Goal: Task Accomplishment & Management: Manage account settings

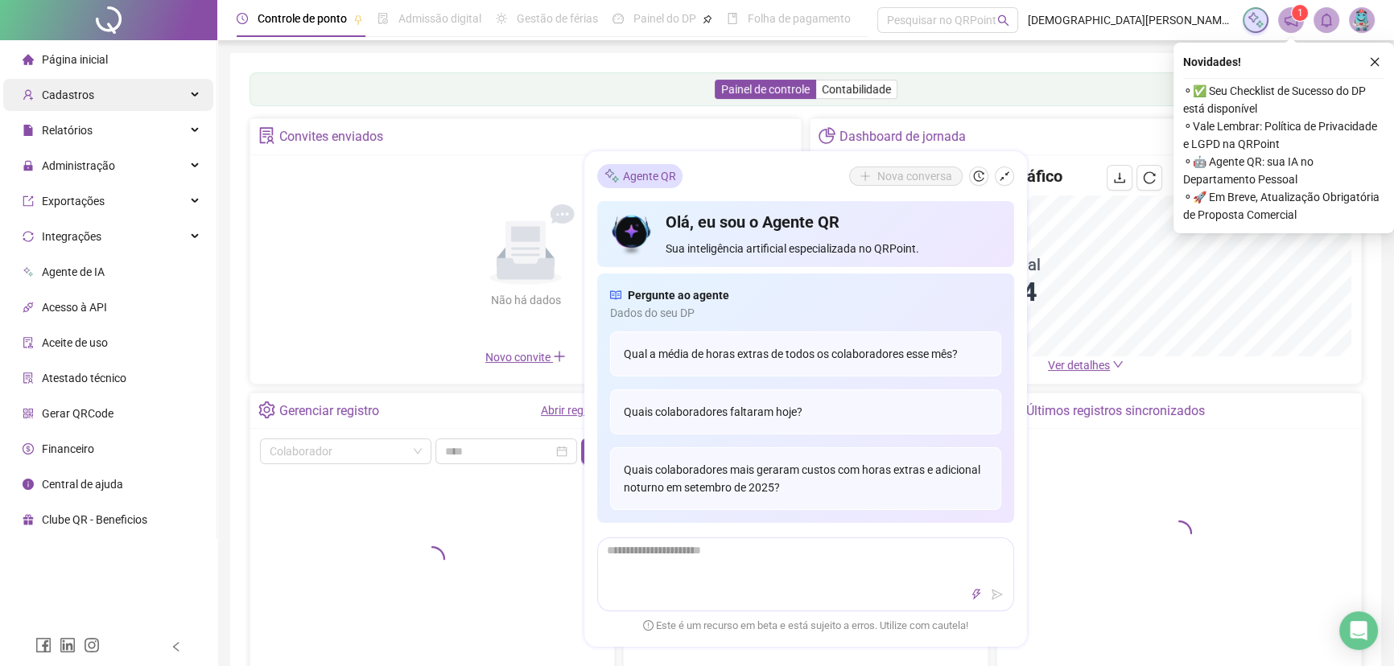
click at [159, 99] on div "Cadastros" at bounding box center [108, 95] width 210 height 32
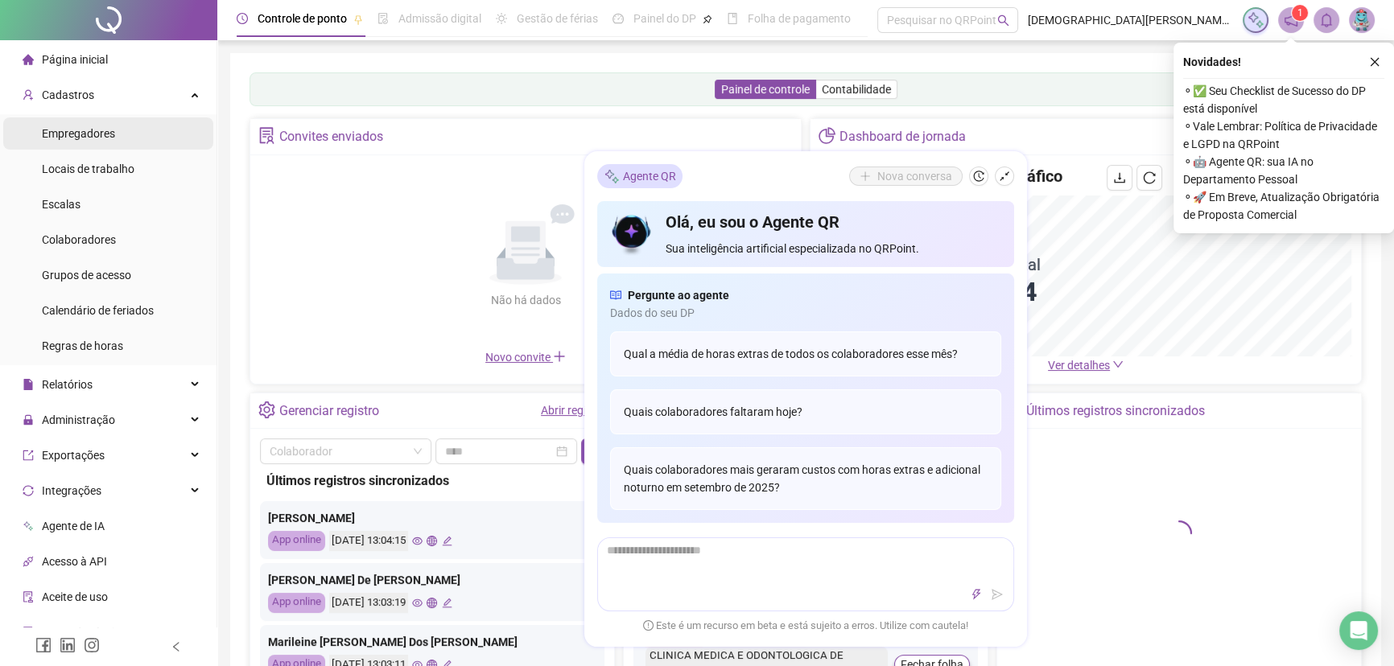
click at [130, 146] on li "Empregadores" at bounding box center [108, 133] width 210 height 32
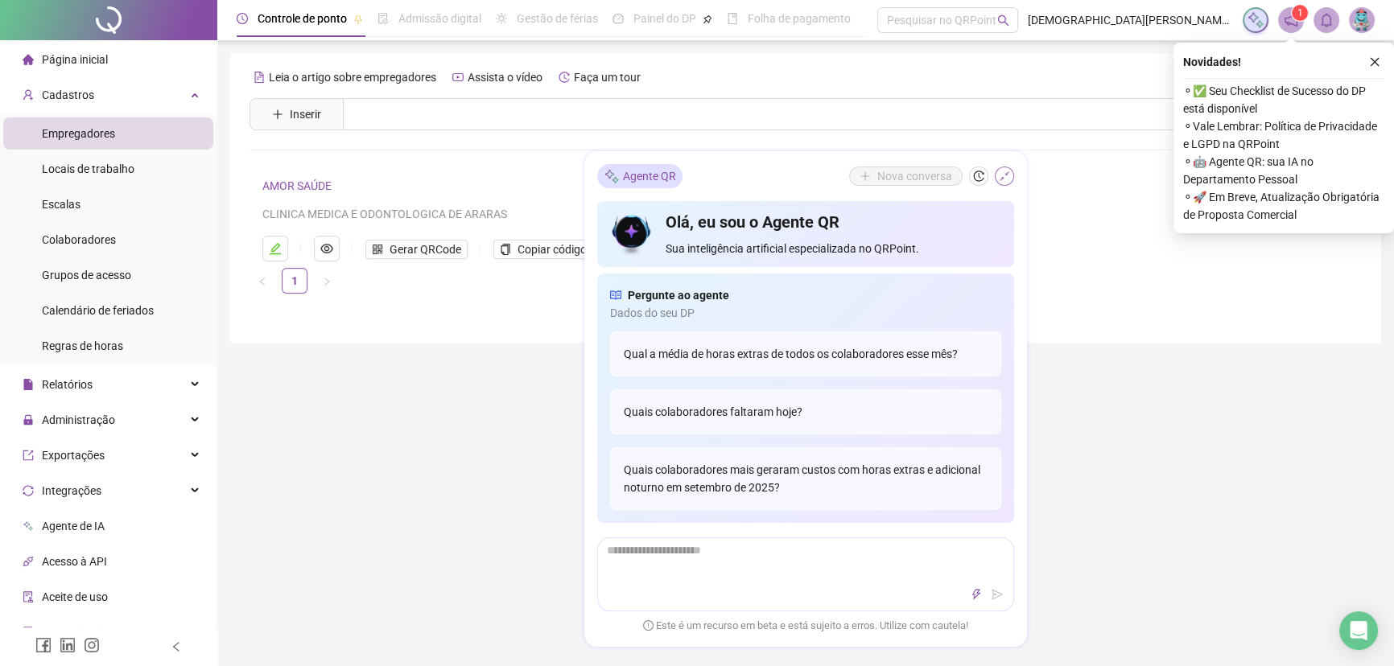
drag, startPoint x: 1006, startPoint y: 176, endPoint x: 1141, endPoint y: 332, distance: 206.5
click at [1011, 183] on button "button" at bounding box center [1003, 176] width 19 height 19
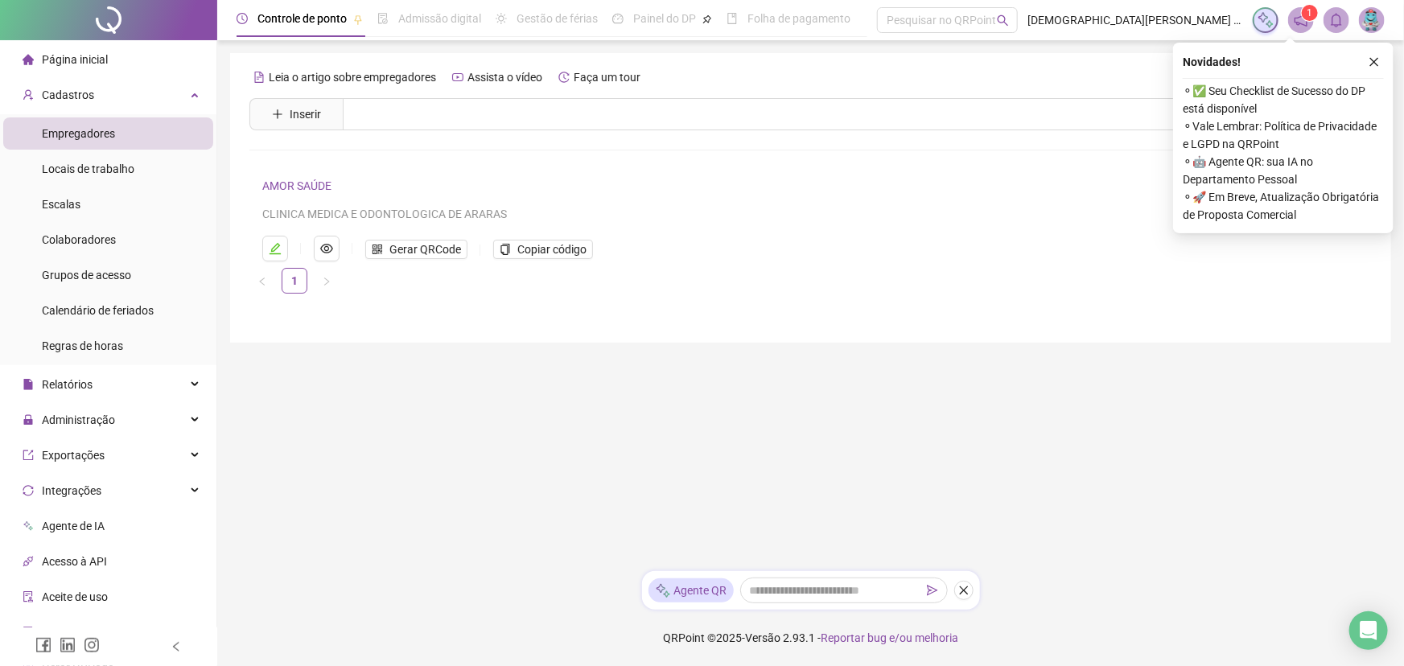
click at [1213, 447] on main "Leia o artigo sobre empregadores Assista o vídeo Faça um tour Inserir Nenhum re…" at bounding box center [810, 305] width 1161 height 505
click at [97, 239] on span "Colaboradores" at bounding box center [79, 239] width 74 height 13
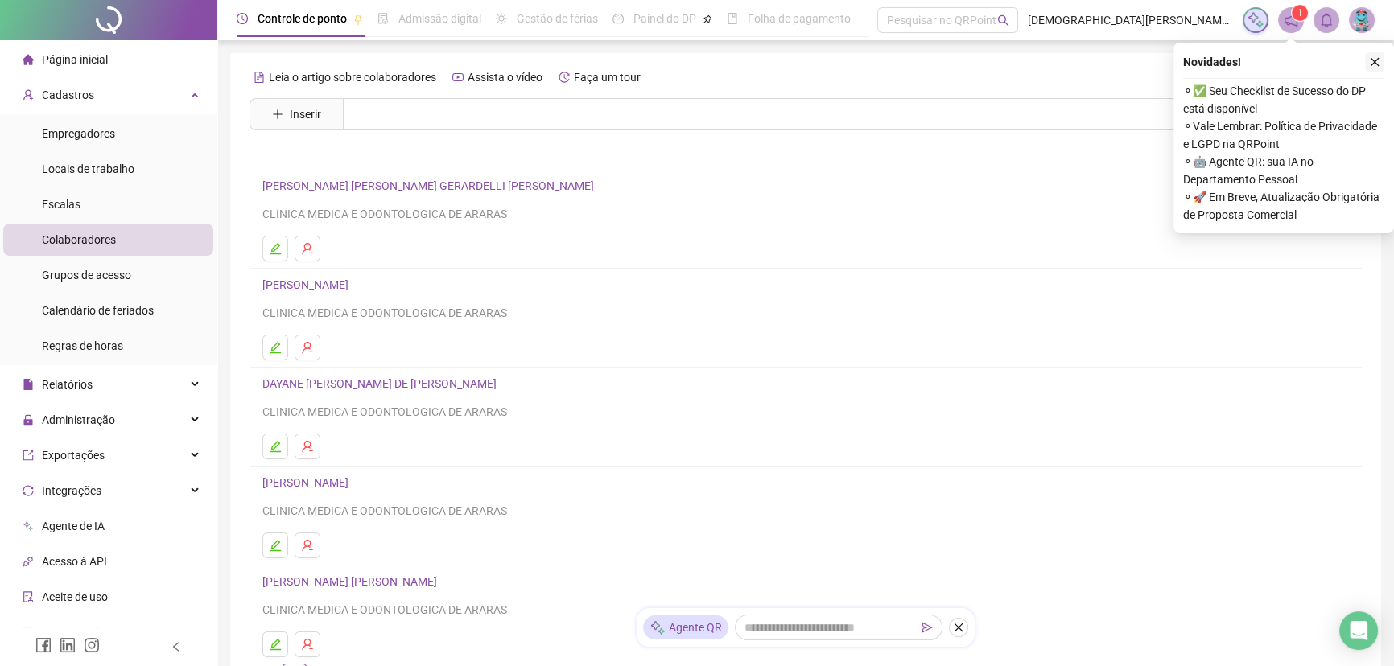
click at [1375, 64] on icon "close" at bounding box center [1374, 61] width 11 height 11
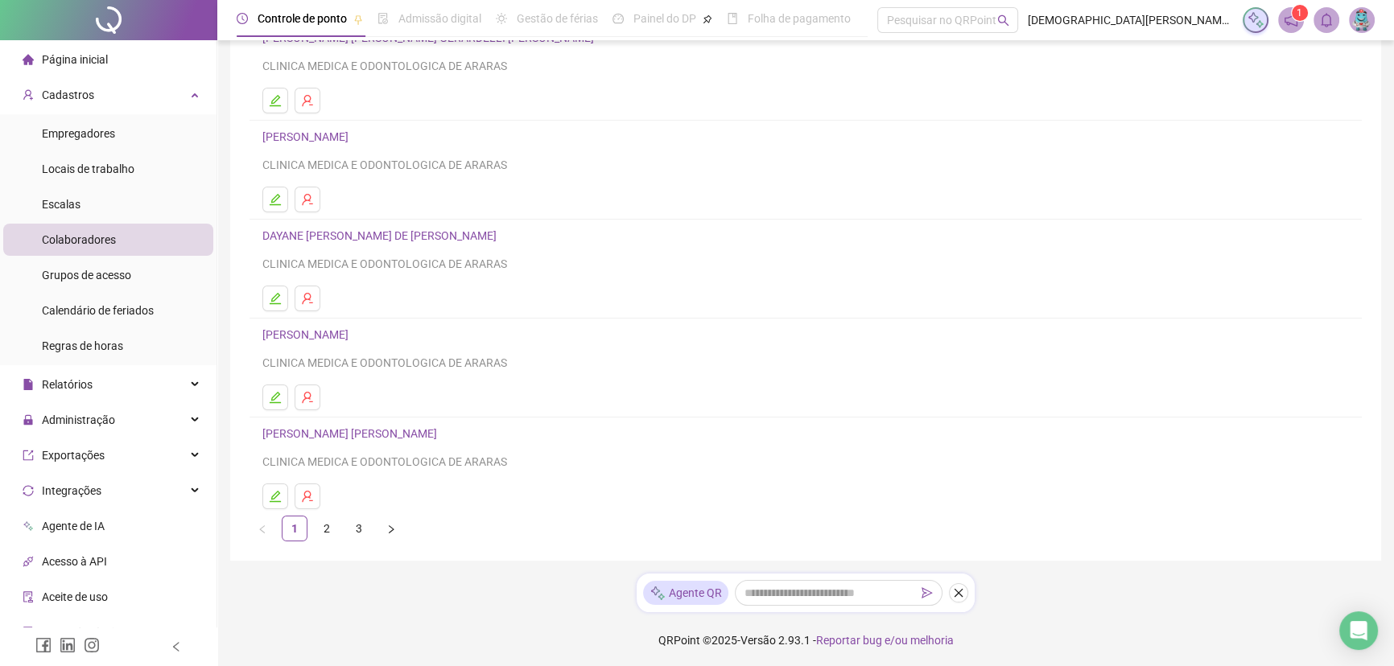
scroll to position [149, 0]
click at [330, 534] on link "2" at bounding box center [327, 528] width 24 height 24
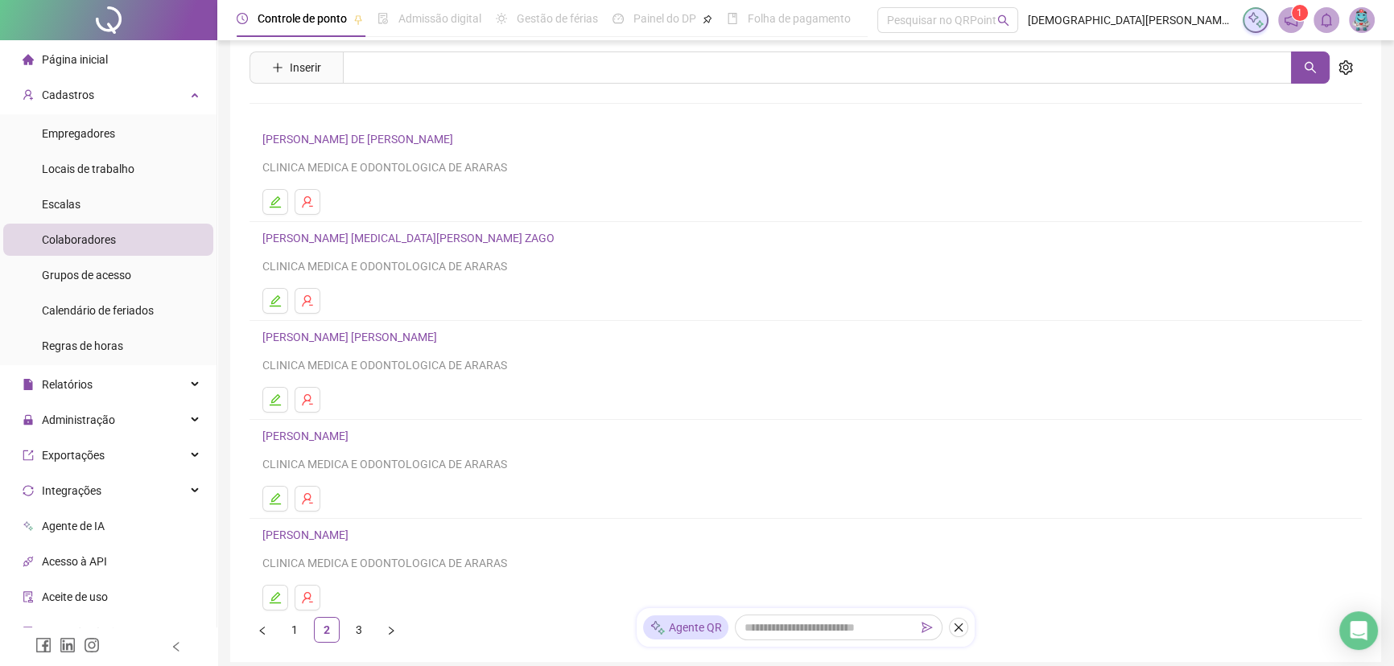
scroll to position [72, 0]
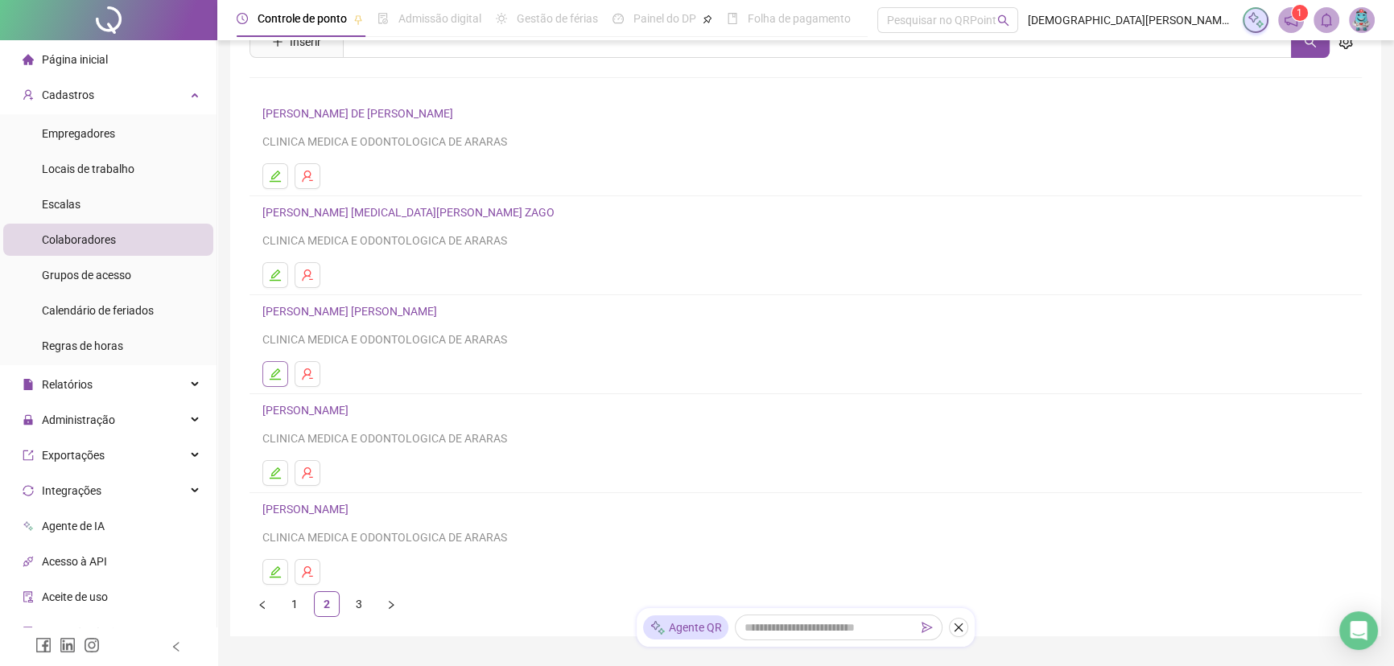
click at [269, 372] on icon "edit" at bounding box center [275, 374] width 13 height 13
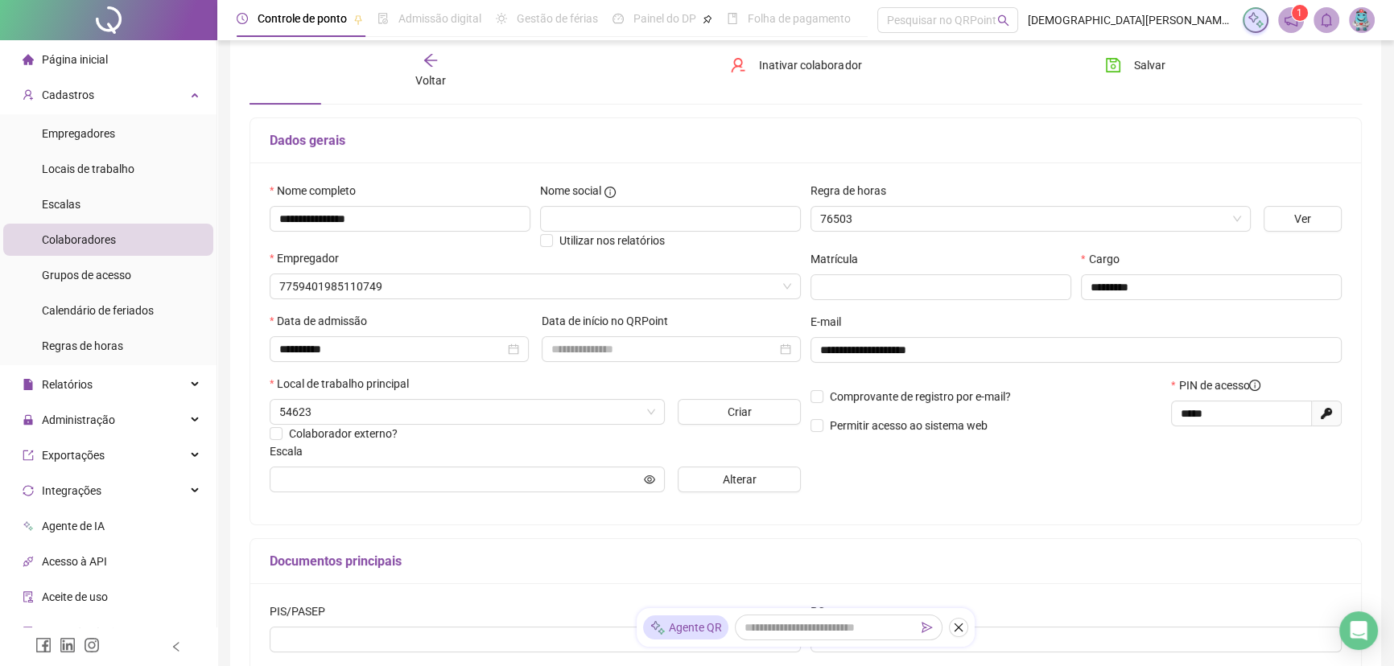
type input "**********"
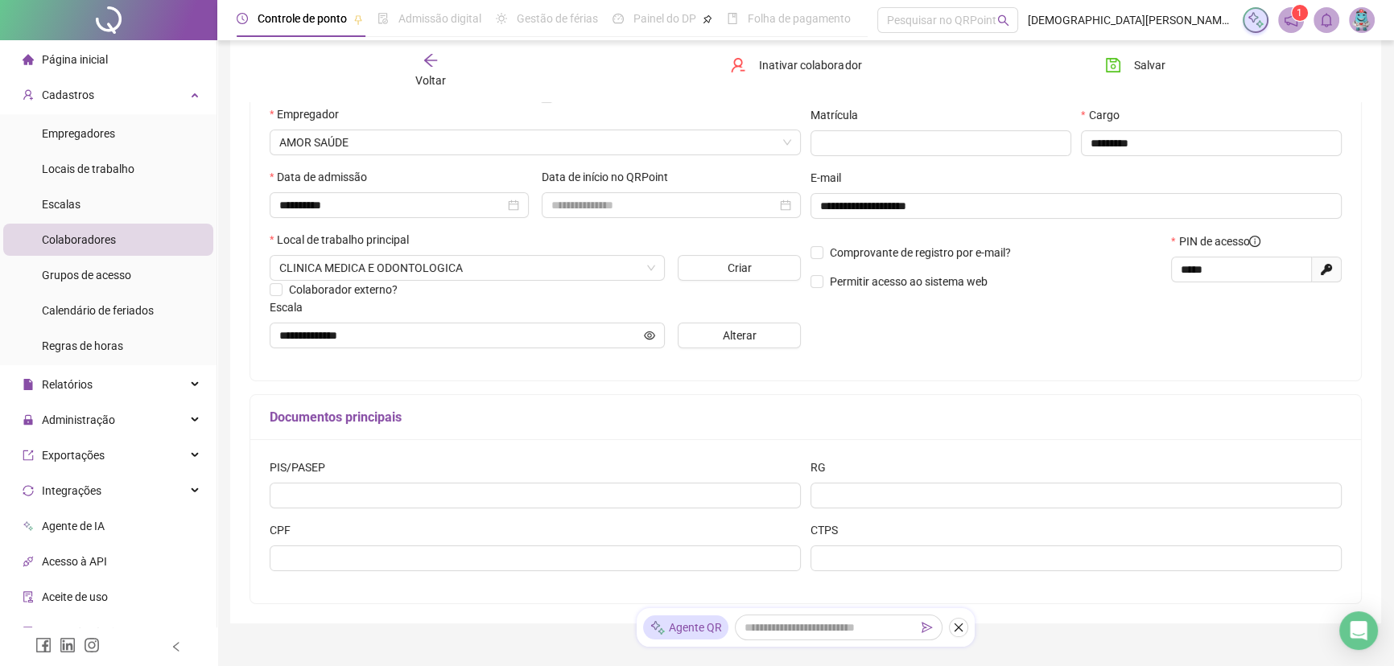
scroll to position [227, 0]
click at [506, 468] on div "PIS/PASEP" at bounding box center [535, 468] width 531 height 24
click at [62, 418] on span "Administração" at bounding box center [78, 420] width 73 height 13
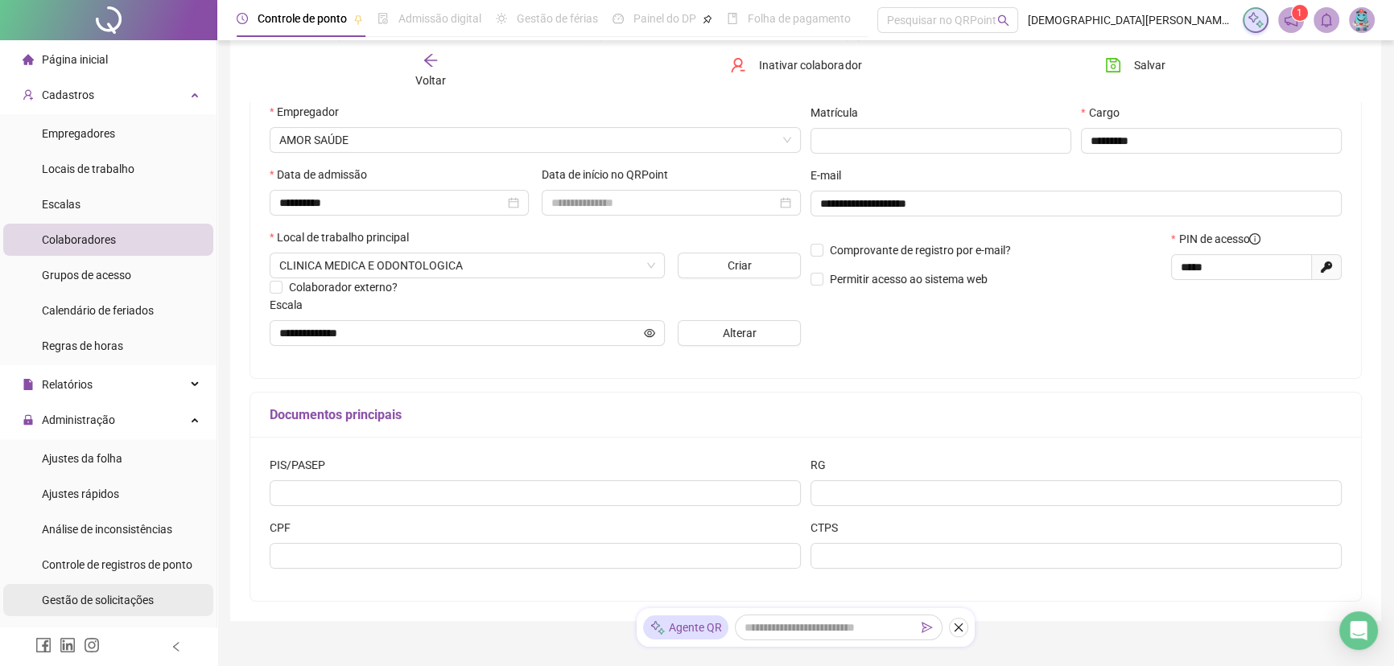
click at [54, 584] on div "Gestão de solicitações" at bounding box center [98, 600] width 112 height 32
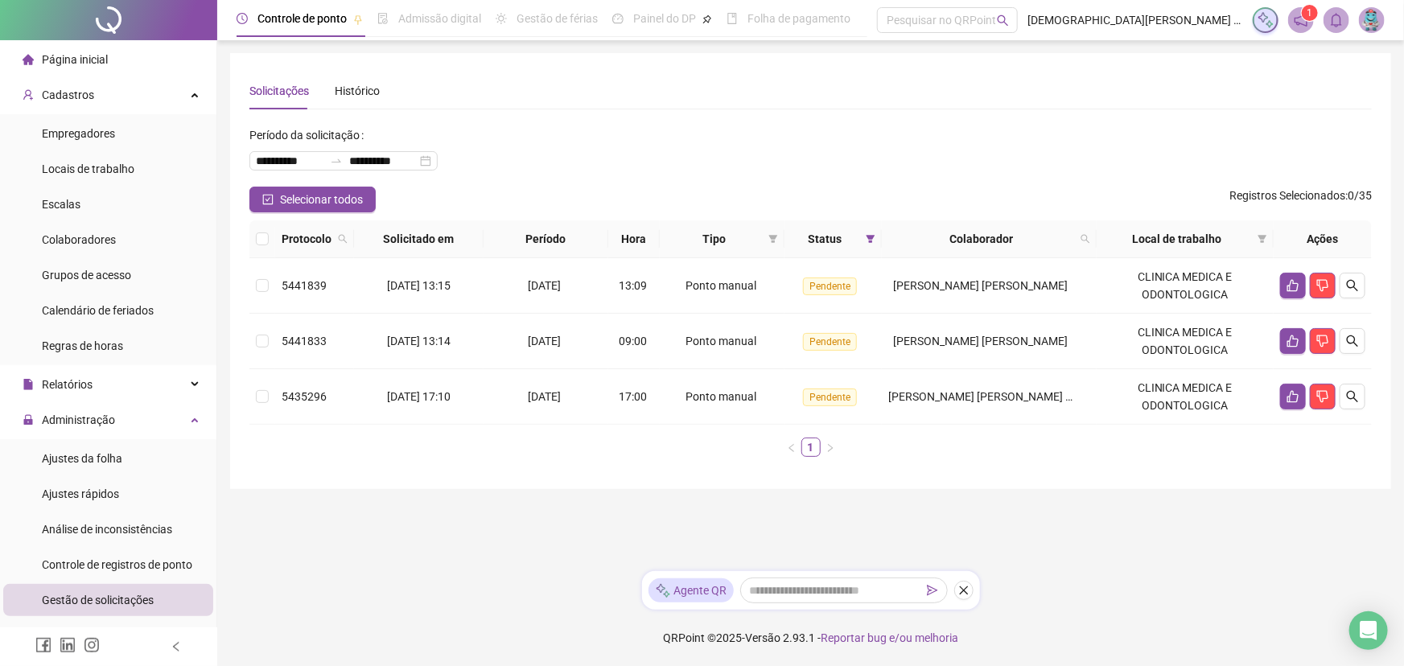
click at [455, 619] on footer "QRPoint © 2025 - Versão 2.93.1 - Reportar bug e/ou melhoria" at bounding box center [810, 638] width 1187 height 56
click at [97, 84] on div "Cadastros" at bounding box center [108, 95] width 210 height 32
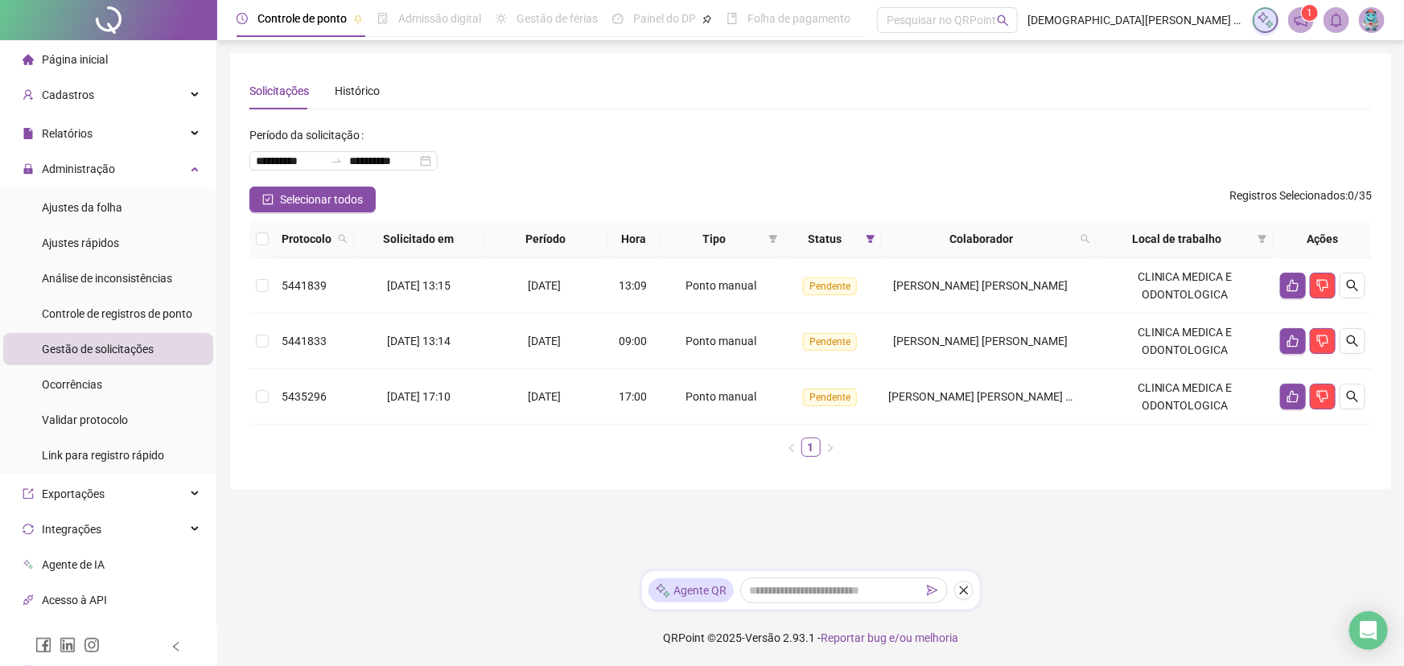
click at [106, 53] on li "Página inicial" at bounding box center [108, 59] width 210 height 32
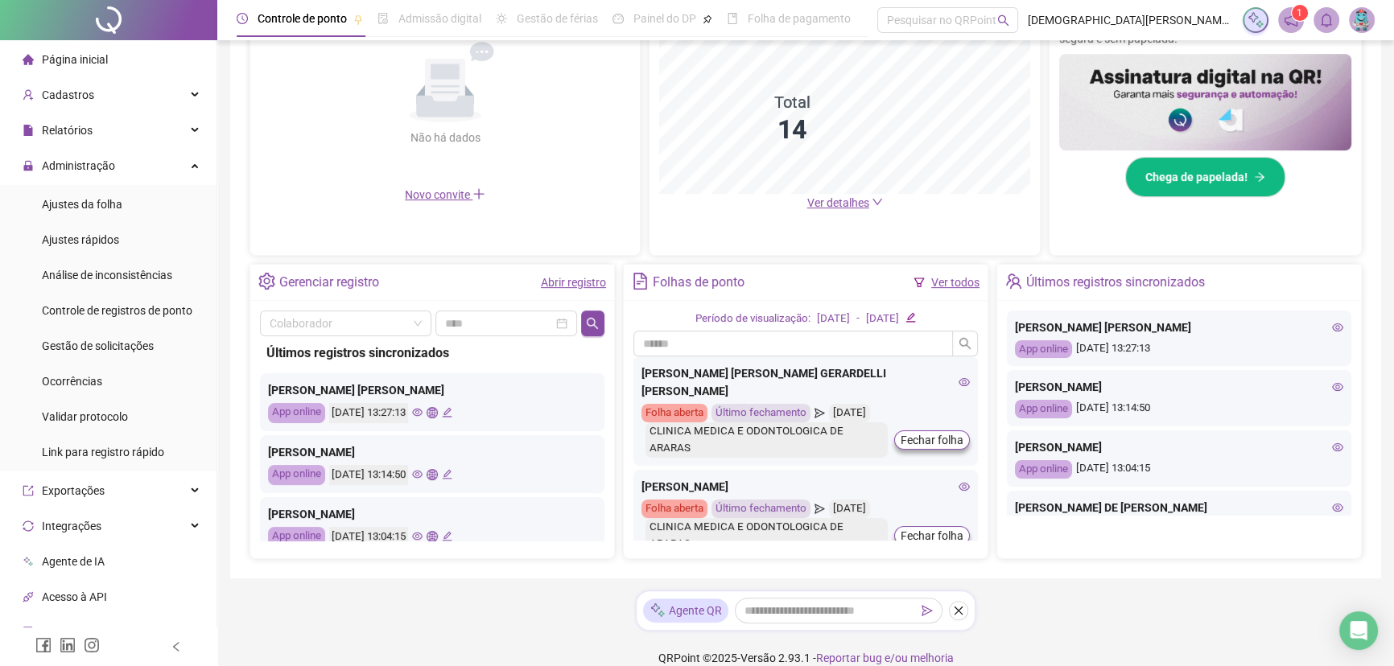
scroll to position [418, 0]
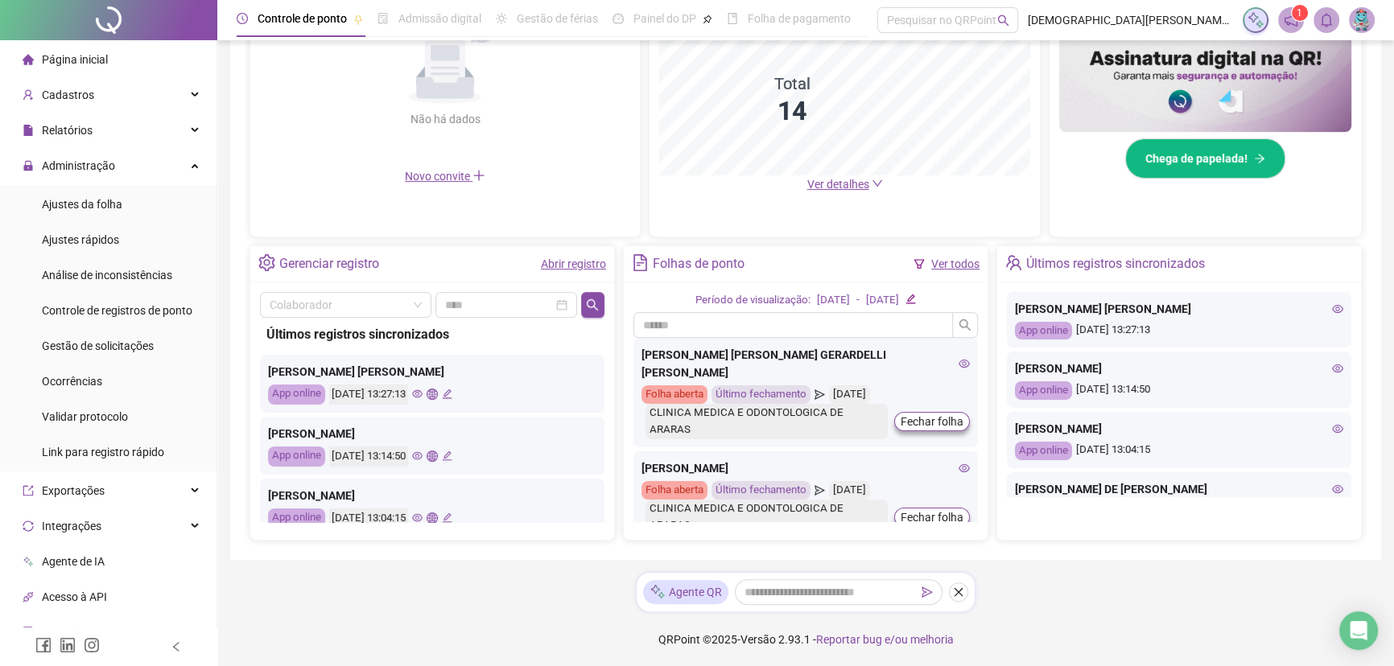
click at [84, 50] on div "Página inicial" at bounding box center [65, 59] width 85 height 32
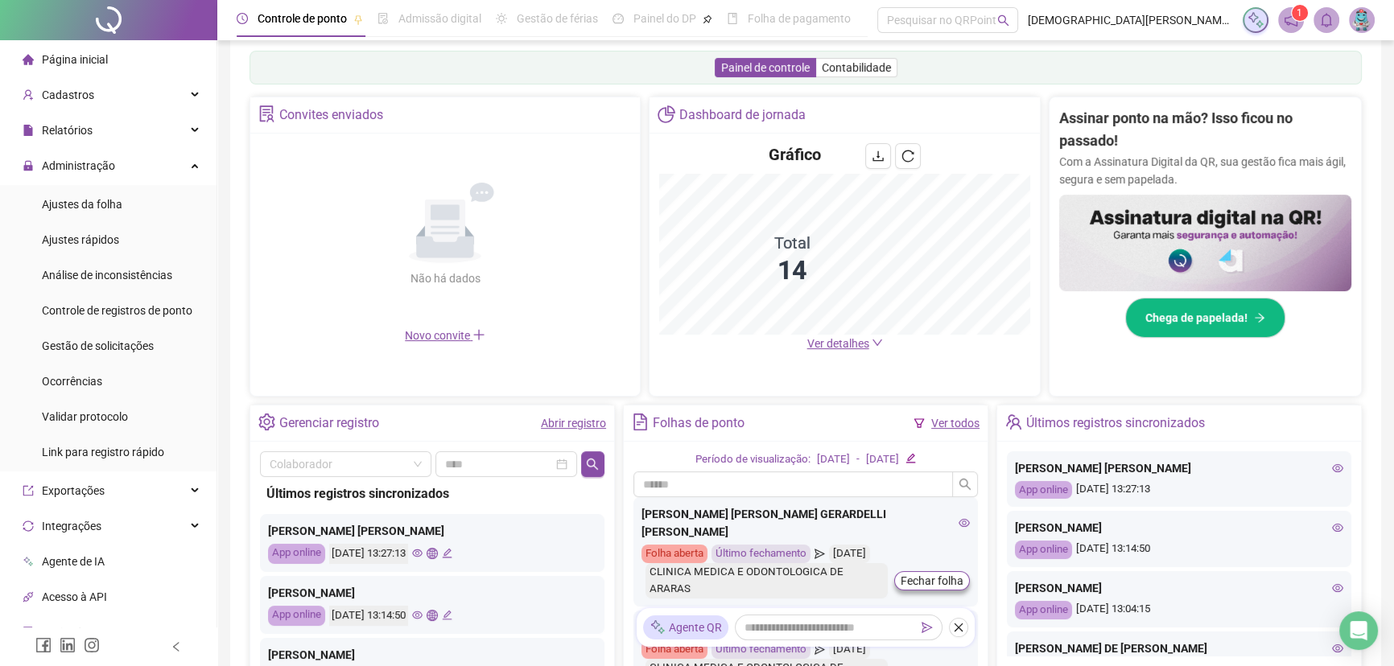
scroll to position [52, 0]
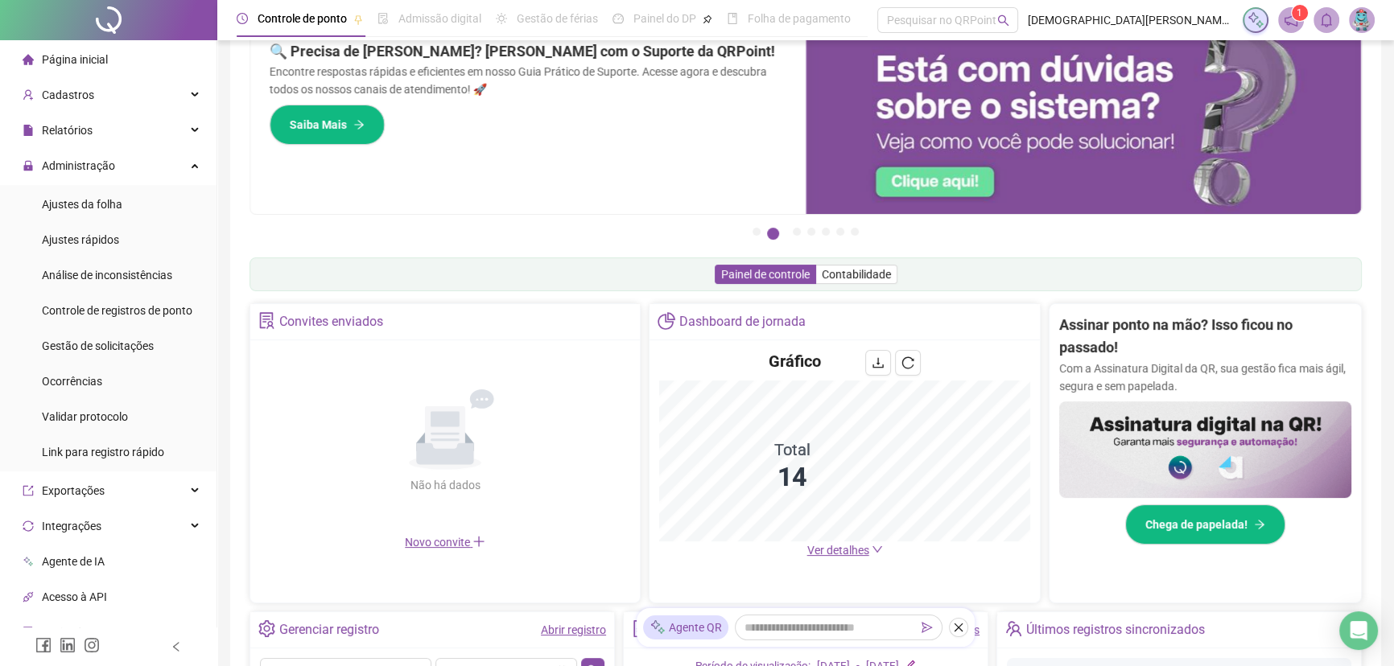
drag, startPoint x: 957, startPoint y: 624, endPoint x: 426, endPoint y: 361, distance: 592.3
click at [957, 624] on icon "close" at bounding box center [958, 627] width 11 height 11
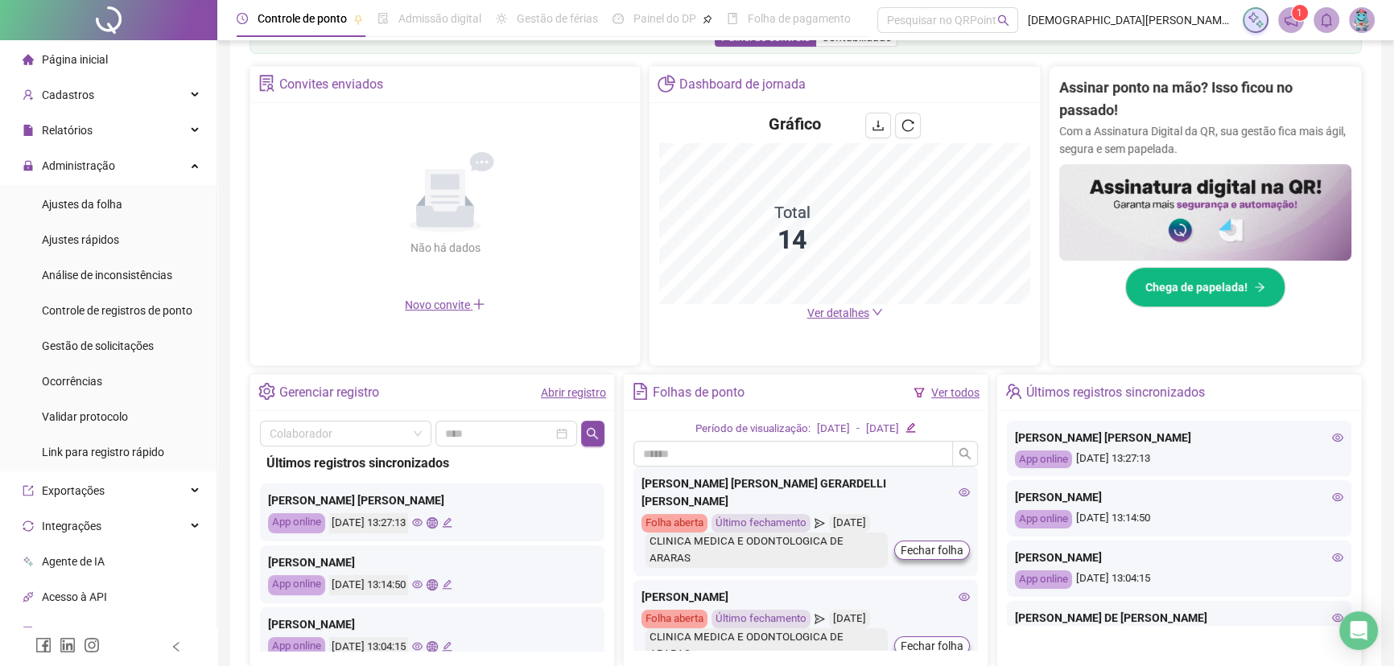
scroll to position [292, 0]
